Goal: Task Accomplishment & Management: Use online tool/utility

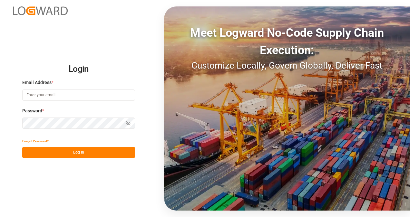
click at [55, 97] on input at bounding box center [78, 95] width 113 height 11
type input "[PERSON_NAME][EMAIL_ADDRESS][DOMAIN_NAME]"
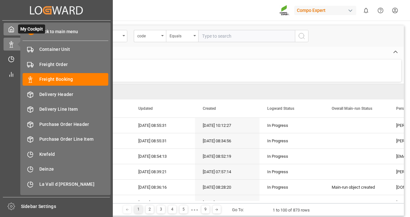
click at [11, 28] on icon at bounding box center [11, 29] width 6 height 6
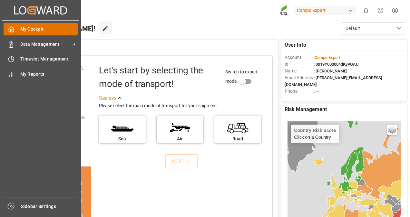
click at [34, 29] on span "My Cockpit" at bounding box center [49, 29] width 58 height 7
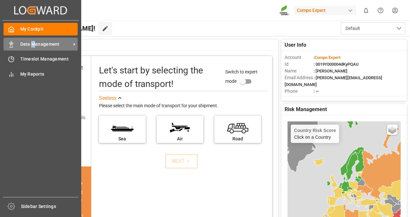
click at [33, 43] on span "Data Management" at bounding box center [45, 44] width 51 height 7
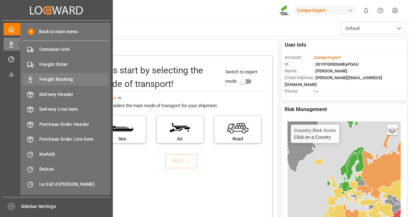
drag, startPoint x: 33, startPoint y: 43, endPoint x: 48, endPoint y: 76, distance: 36.9
click at [48, 76] on div "Freight Booking Freight Booking" at bounding box center [66, 79] width 86 height 13
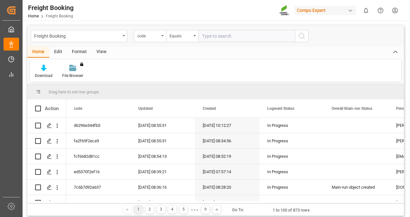
click at [101, 50] on div "View" at bounding box center [102, 52] width 20 height 11
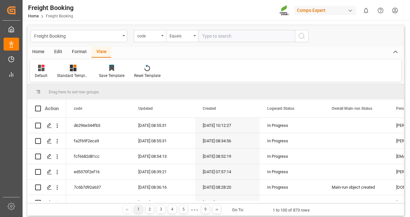
click at [77, 66] on div at bounding box center [73, 67] width 32 height 7
click at [78, 86] on div "Overview Countries" at bounding box center [90, 90] width 63 height 13
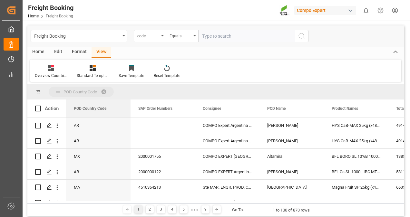
drag, startPoint x: 81, startPoint y: 109, endPoint x: 96, endPoint y: 89, distance: 25.2
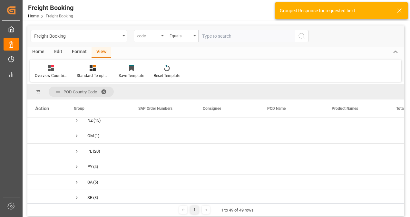
scroll to position [612, 0]
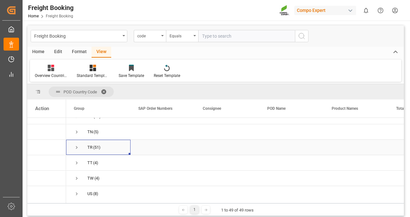
click at [77, 147] on span "Press SPACE to select this row." at bounding box center [77, 148] width 6 height 6
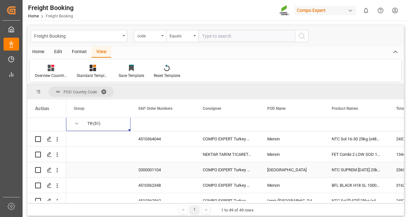
scroll to position [645, 0]
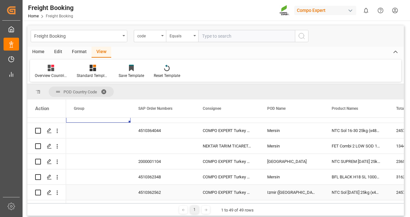
click at [223, 187] on div "COMPO EXPERT Turkey Tarim Ltd." at bounding box center [227, 192] width 64 height 15
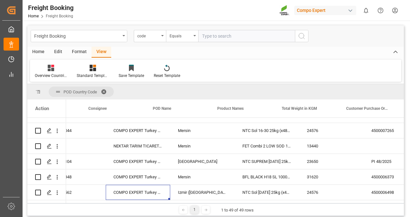
scroll to position [0, 0]
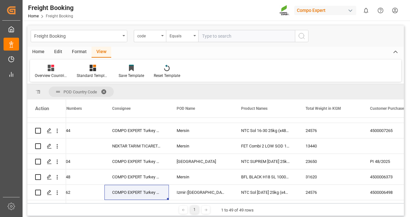
drag, startPoint x: 171, startPoint y: 203, endPoint x: 135, endPoint y: 202, distance: 36.4
click at [135, 202] on div "POD Country Code Drag here to set column labels Action Total Weight in KGM Cust…" at bounding box center [215, 150] width 377 height 132
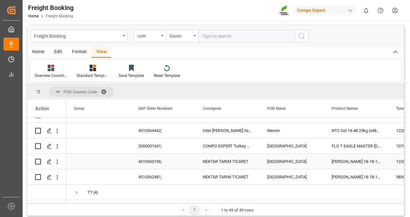
scroll to position [1386, 0]
